Goal: Task Accomplishment & Management: Manage account settings

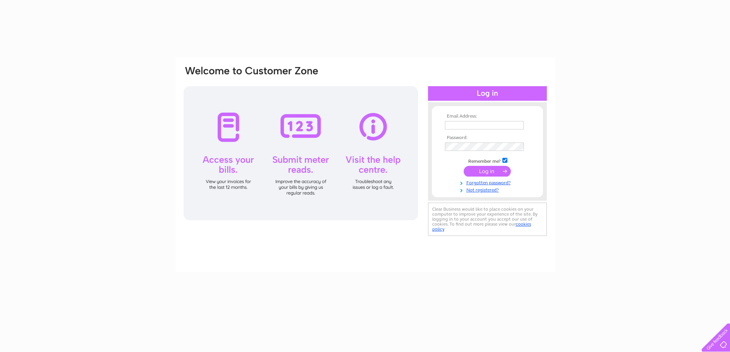
drag, startPoint x: 0, startPoint y: 0, endPoint x: 498, endPoint y: 121, distance: 512.6
click at [498, 121] on input "text" at bounding box center [484, 125] width 79 height 8
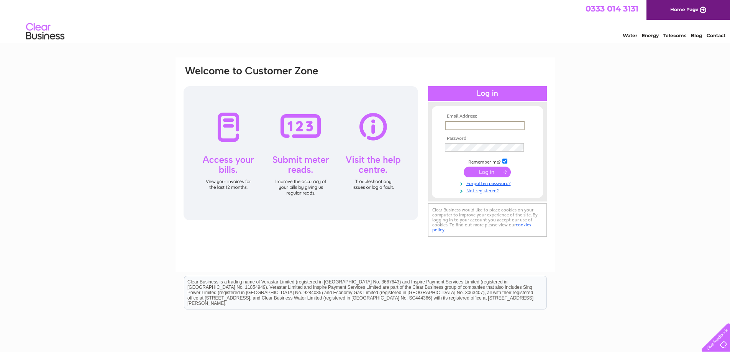
type input "info@abrfinefoods.co.uk"
click at [521, 127] on input "info@abrfinefoods.co.uk" at bounding box center [484, 125] width 79 height 8
click at [488, 169] on input "submit" at bounding box center [487, 172] width 47 height 11
click at [486, 176] on input "submit" at bounding box center [487, 172] width 47 height 11
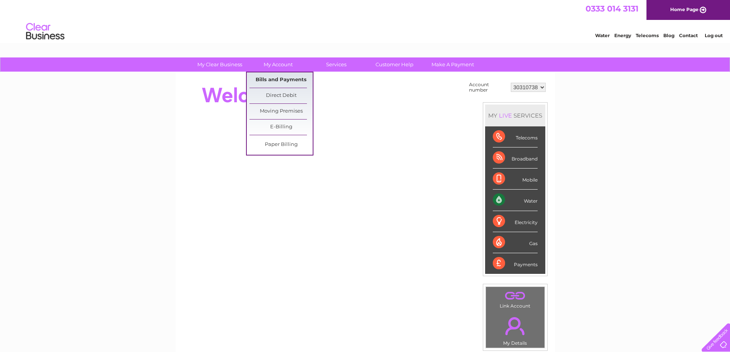
click at [281, 80] on link "Bills and Payments" at bounding box center [281, 79] width 63 height 15
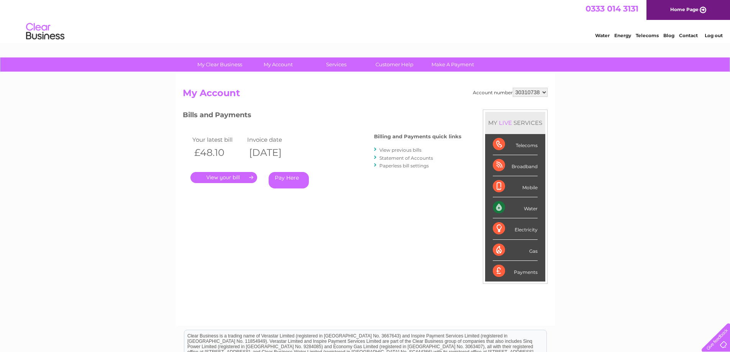
click at [250, 178] on link "." at bounding box center [224, 177] width 67 height 11
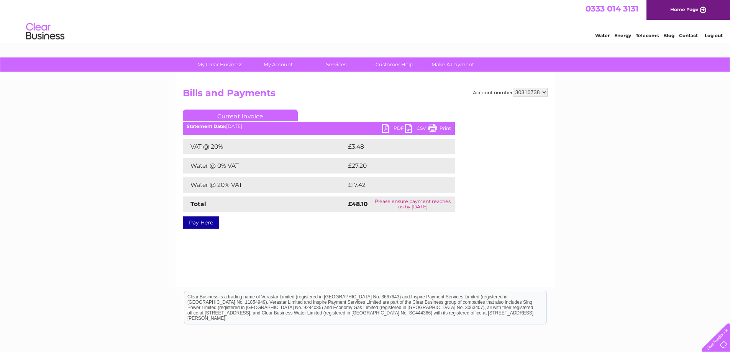
click at [397, 127] on link "PDF" at bounding box center [393, 129] width 23 height 11
